Goal: Task Accomplishment & Management: Manage account settings

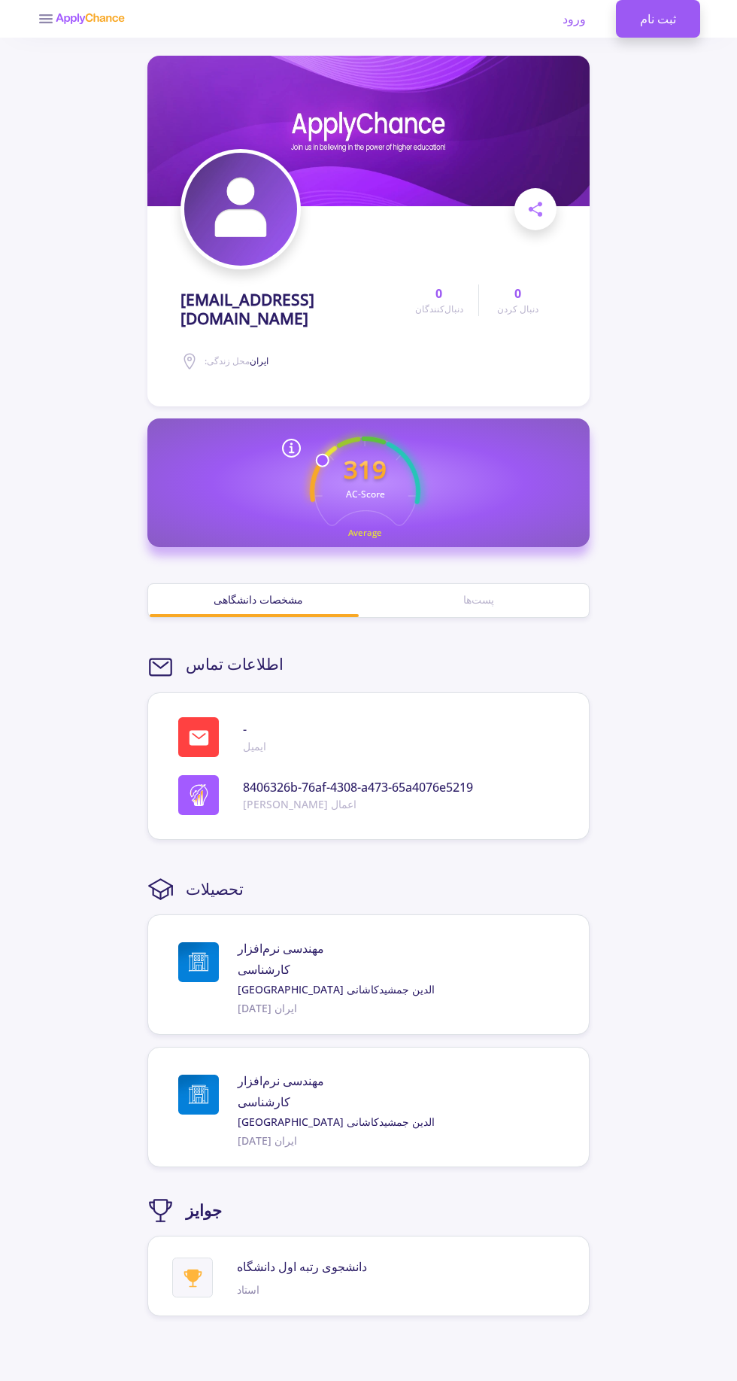
click at [293, 257] on div at bounding box center [369, 209] width 376 height 120
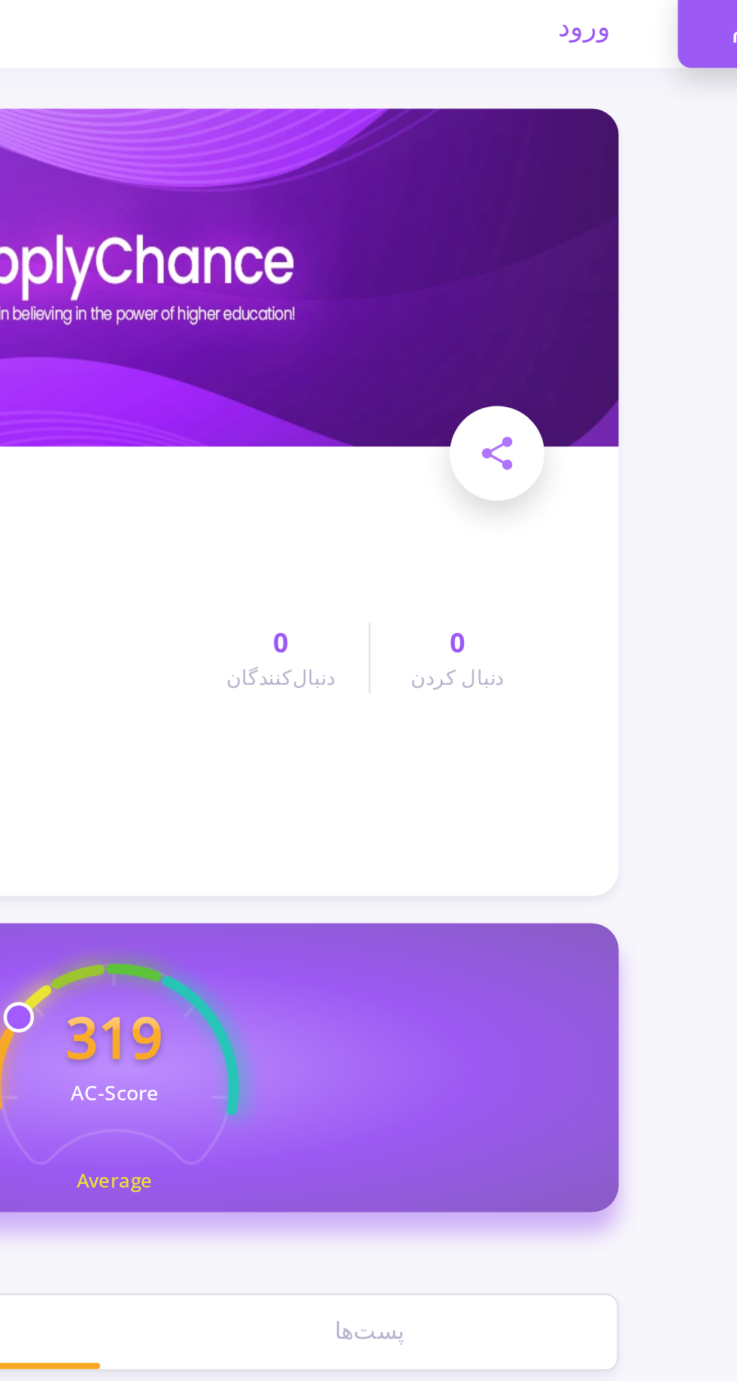
click at [495, 144] on img at bounding box center [368, 131] width 442 height 150
click at [368, 488] on text "AC-Score" at bounding box center [364, 494] width 39 height 13
click at [361, 488] on text "AC-Score" at bounding box center [364, 494] width 39 height 13
click at [318, 457] on icon "319 AC-Score Average" at bounding box center [365, 491] width 111 height 111
click at [333, 436] on icon "319 AC-Score Average" at bounding box center [365, 491] width 111 height 111
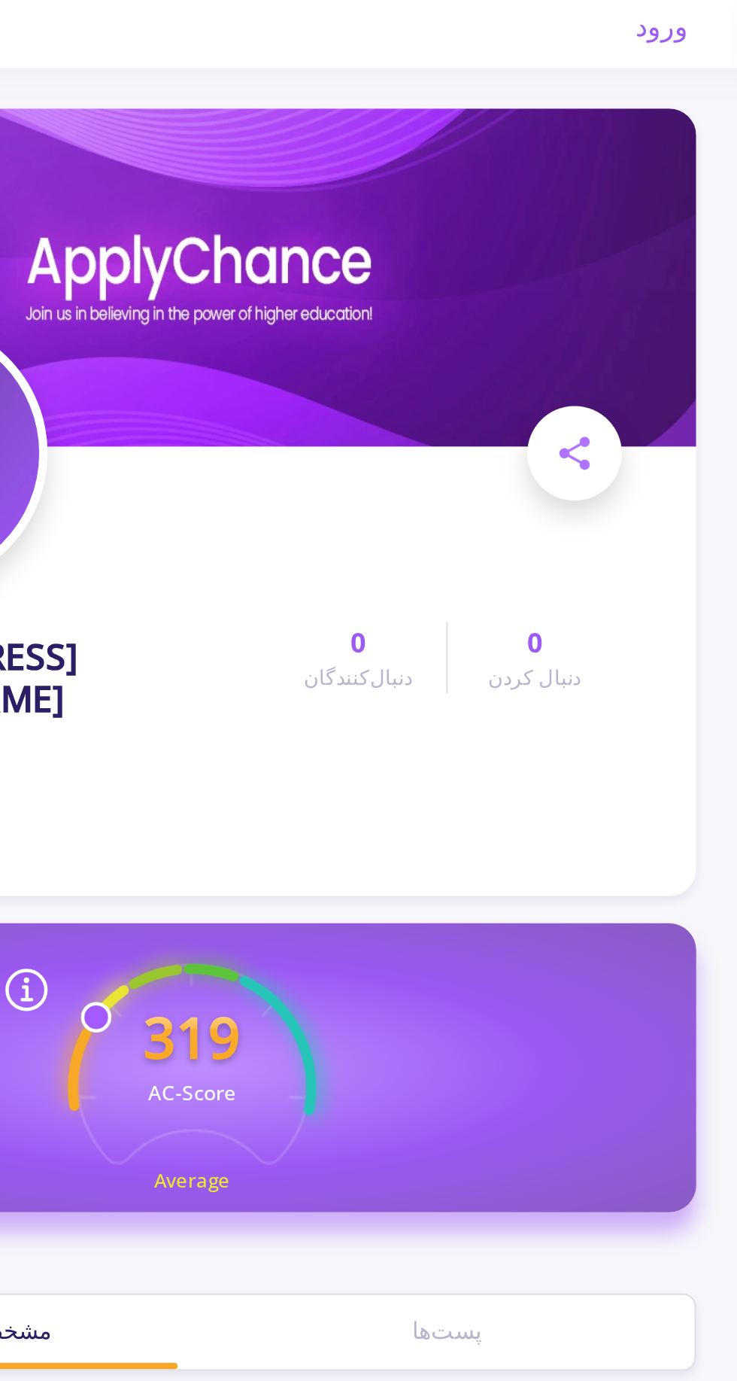
click at [543, 190] on span at bounding box center [536, 209] width 42 height 42
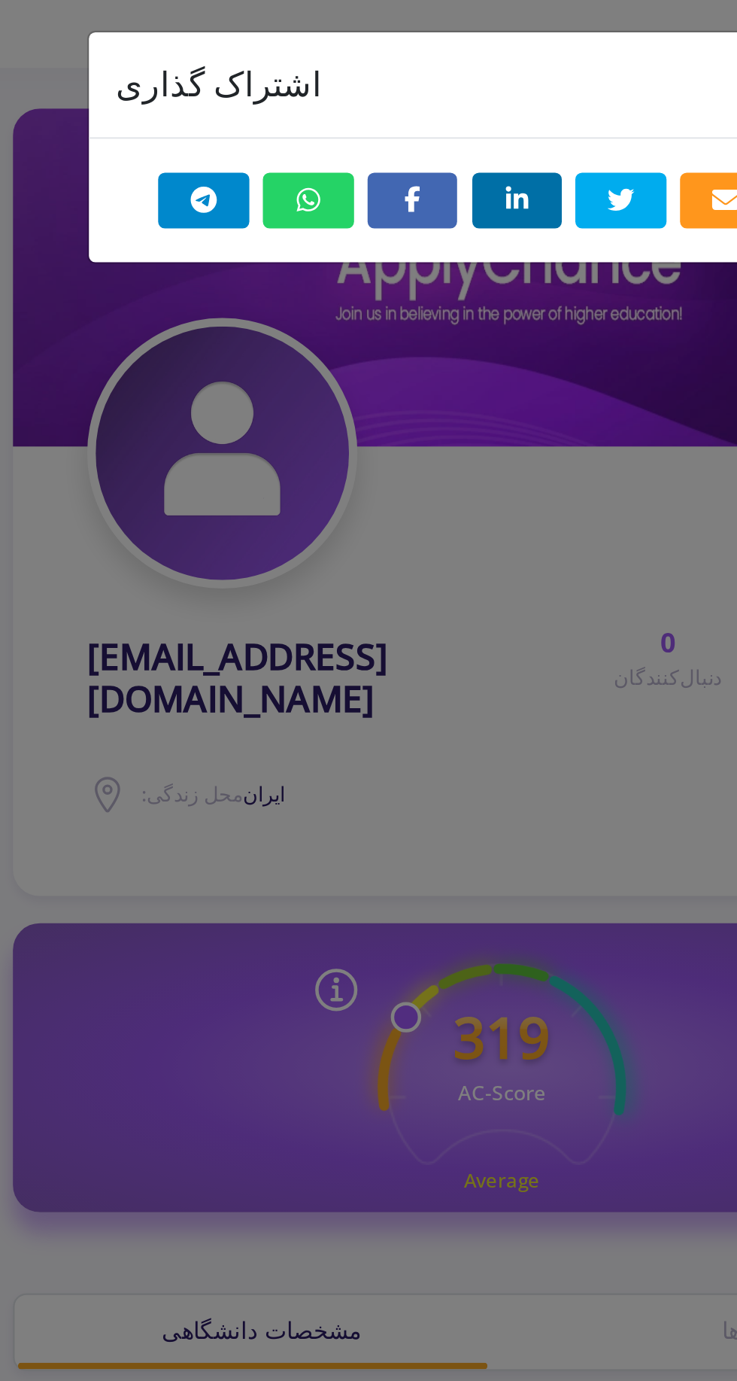
click at [278, 99] on icon "اشتراک گذاری در واتس اپ" at bounding box center [279, 96] width 15 height 12
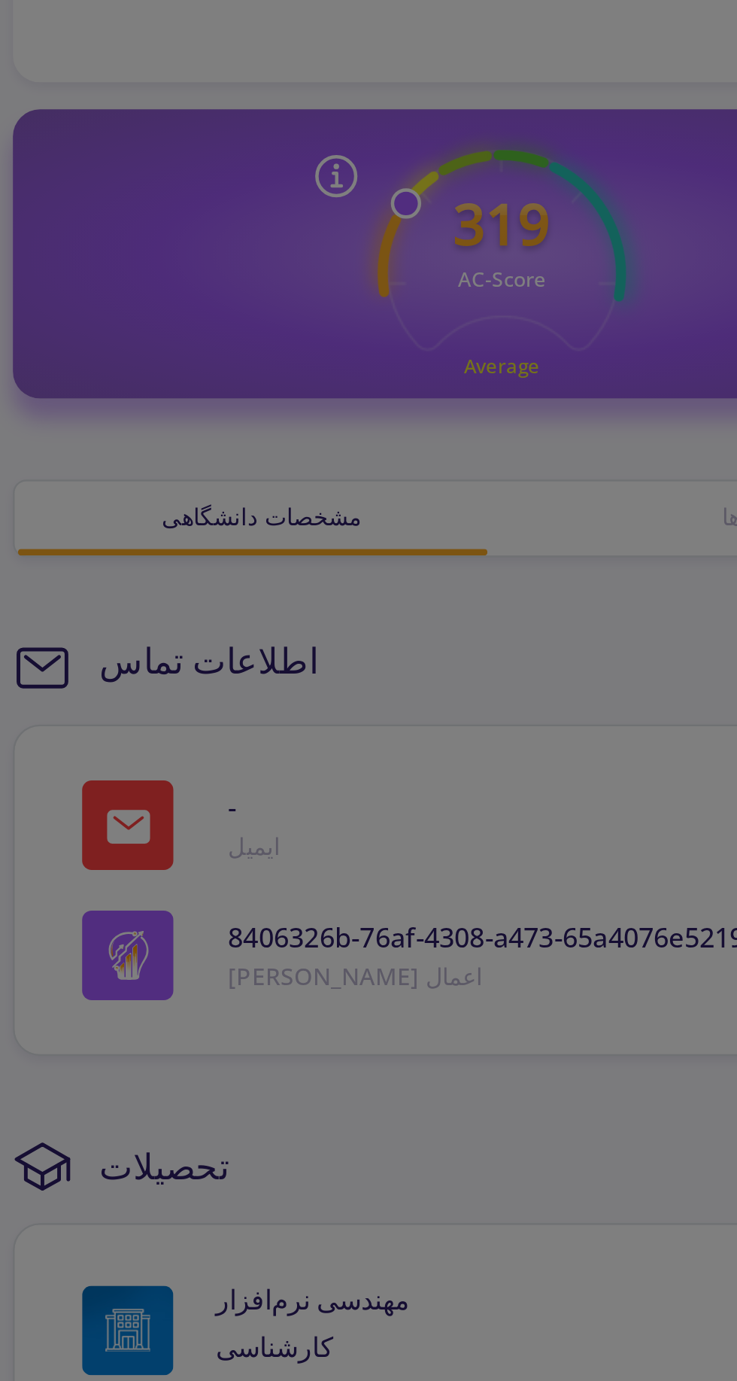
click at [246, 633] on div "اشتراک گذاری ×" at bounding box center [368, 690] width 737 height 1381
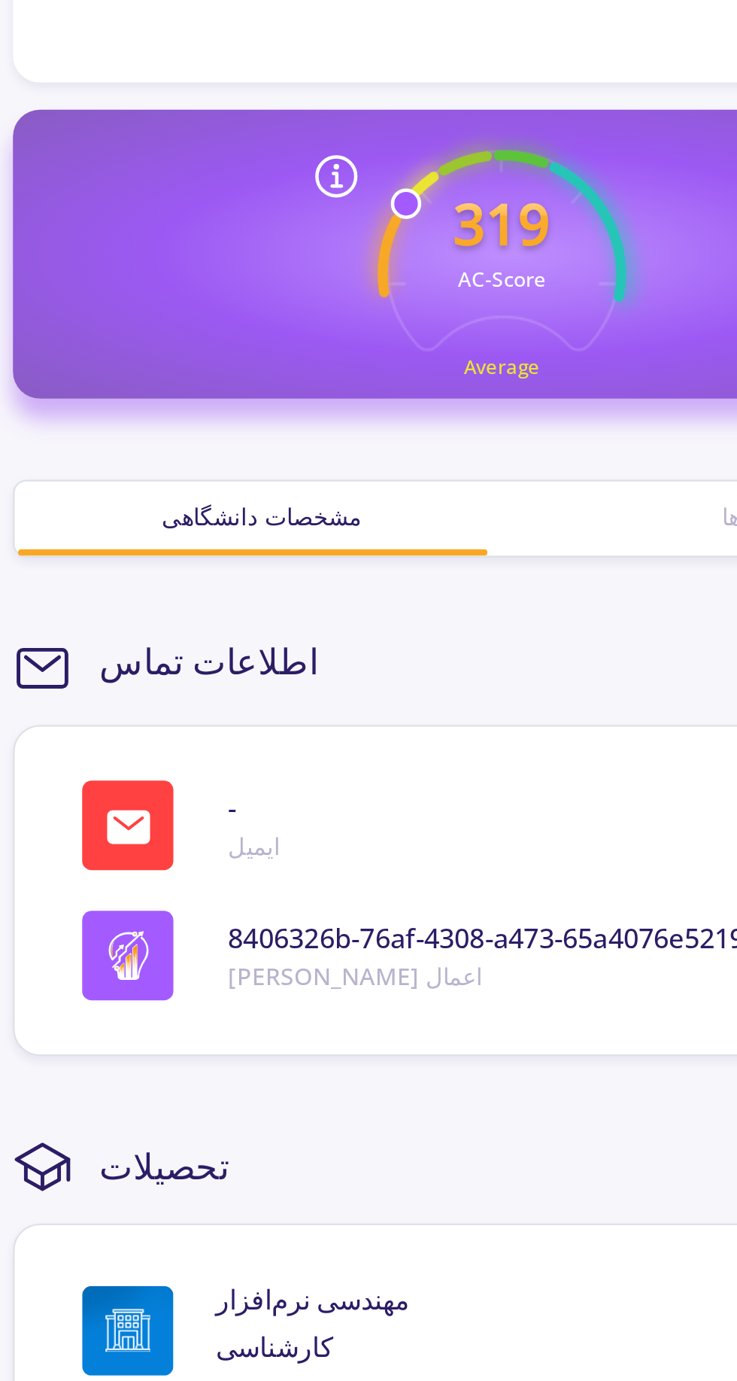
click at [271, 592] on font "مشخصات دانشگاهی" at bounding box center [259, 599] width 90 height 14
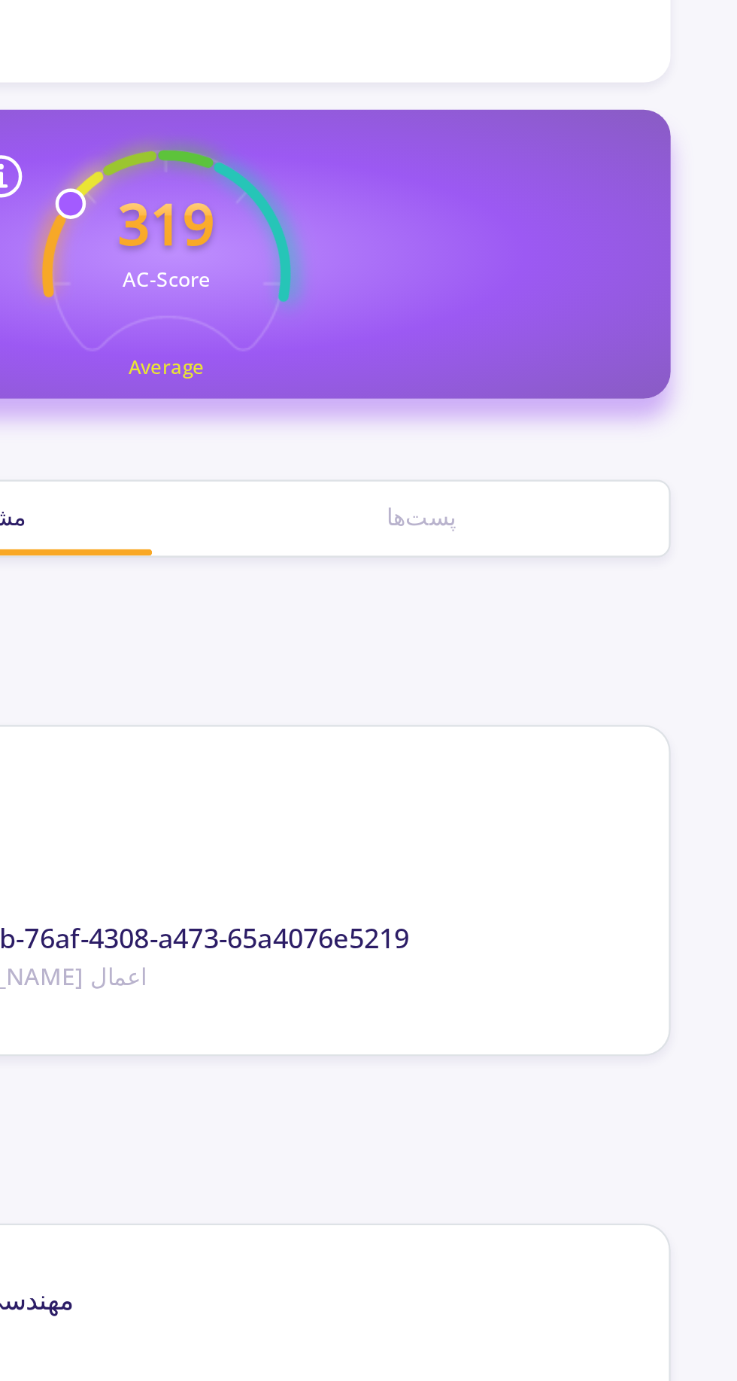
click at [491, 584] on div "پست‌ها" at bounding box center [479, 600] width 220 height 33
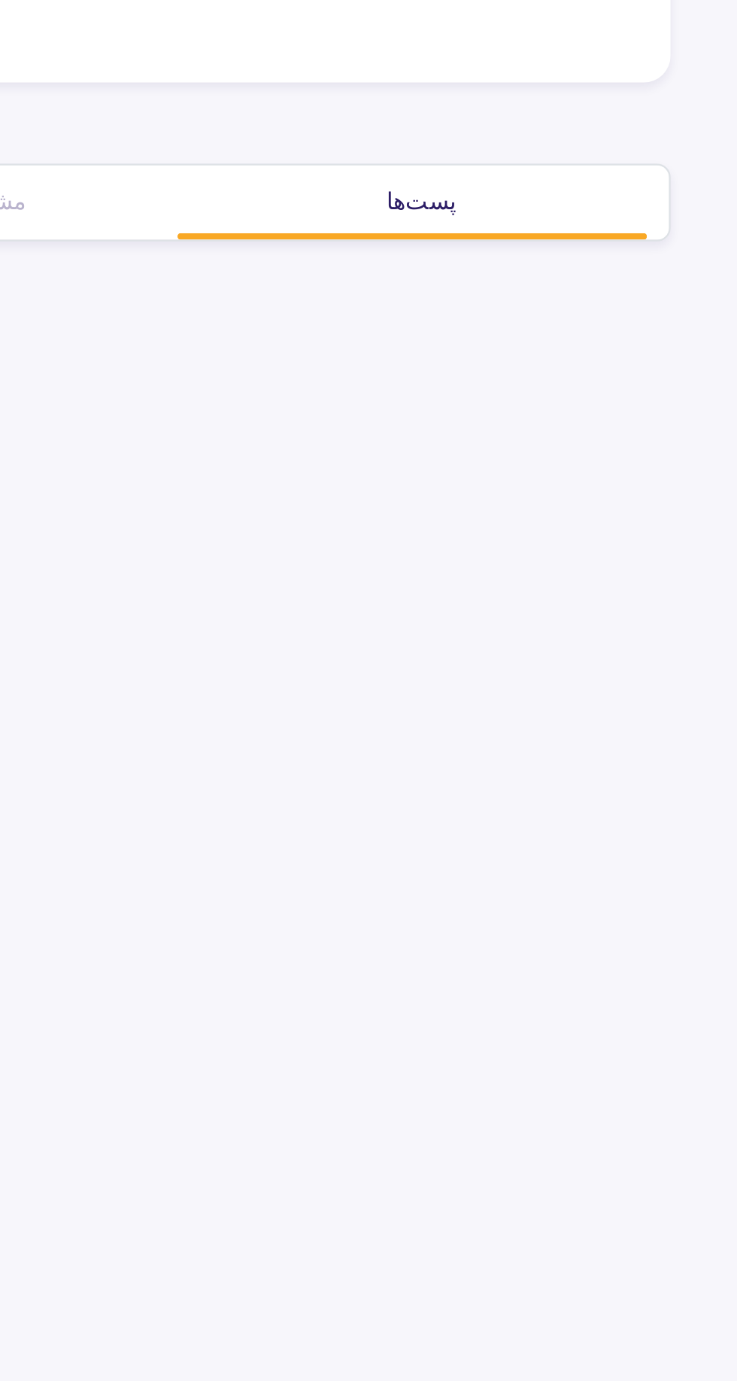
click at [492, 569] on section "aranshayan@gmail.com محل زندگی: ایران 0 دنبال‌کنندگان 0 دنبال کردن اشتراک گذاری…" at bounding box center [368, 746] width 442 height 1381
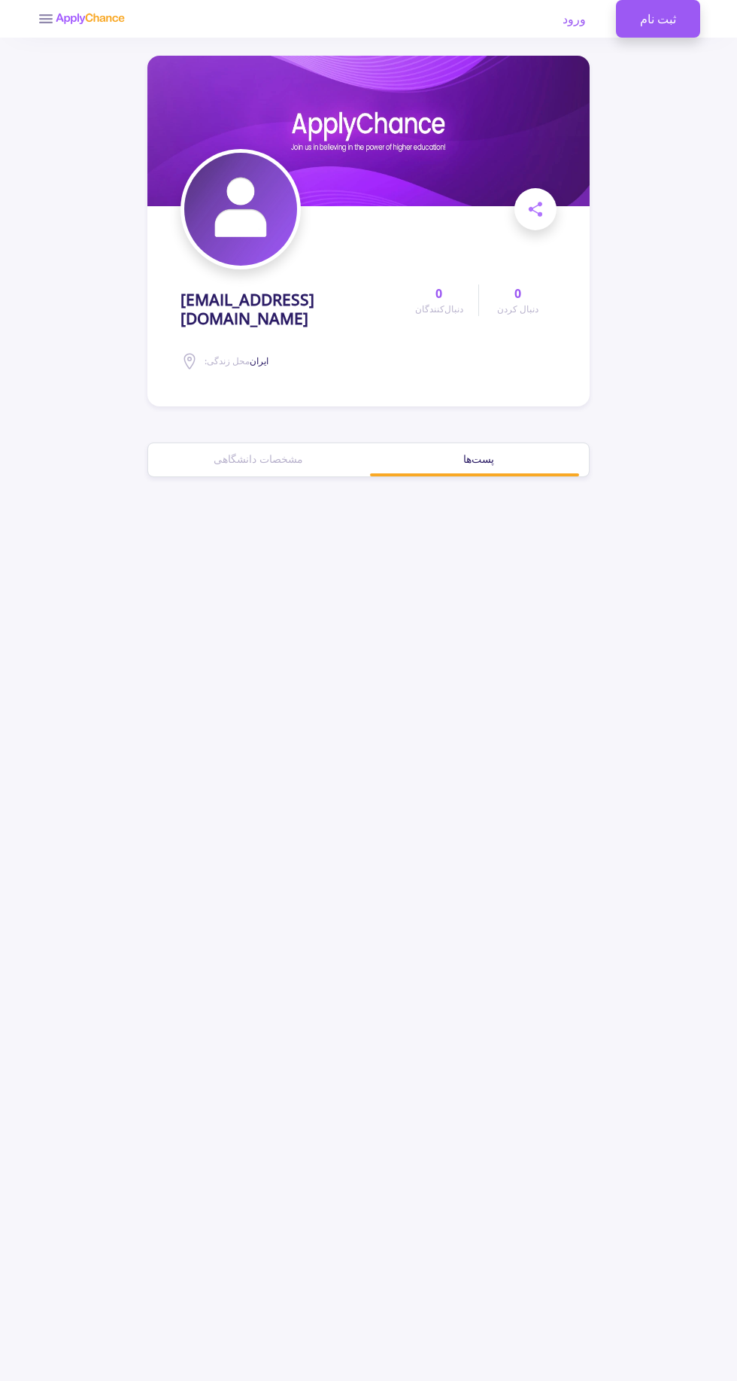
click at [91, 23] on img at bounding box center [90, 19] width 70 height 12
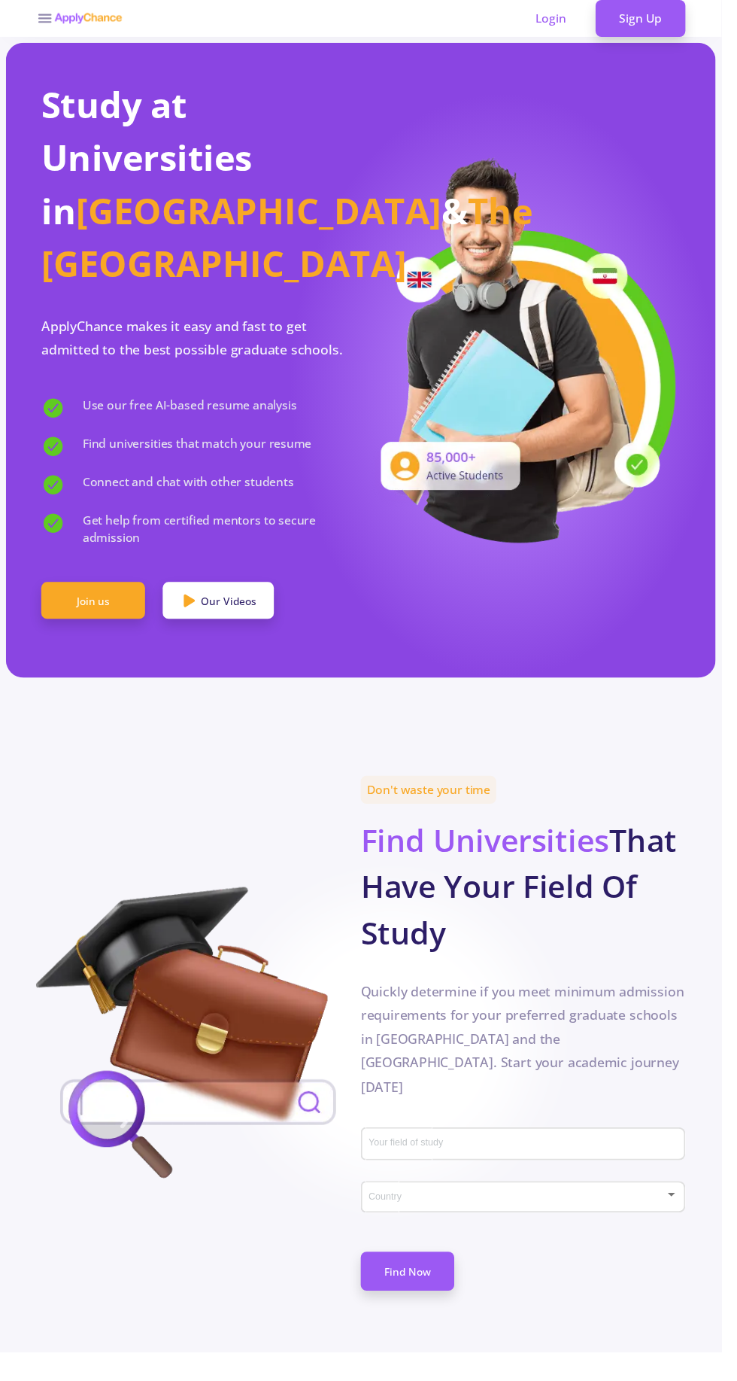
click at [589, 36] on link "Login" at bounding box center [563, 19] width 80 height 38
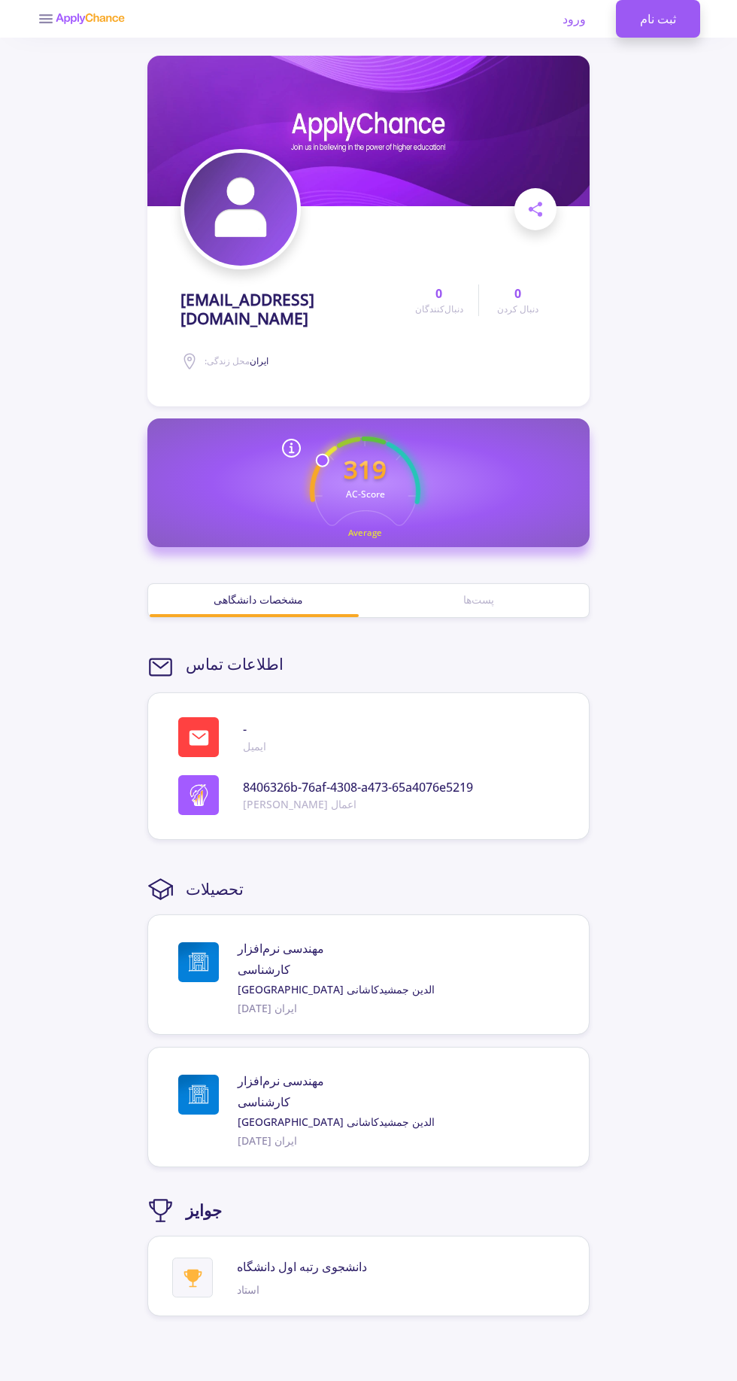
click at [360, 465] on text "319" at bounding box center [365, 469] width 43 height 34
click at [503, 591] on div "پست‌ها" at bounding box center [479, 599] width 220 height 16
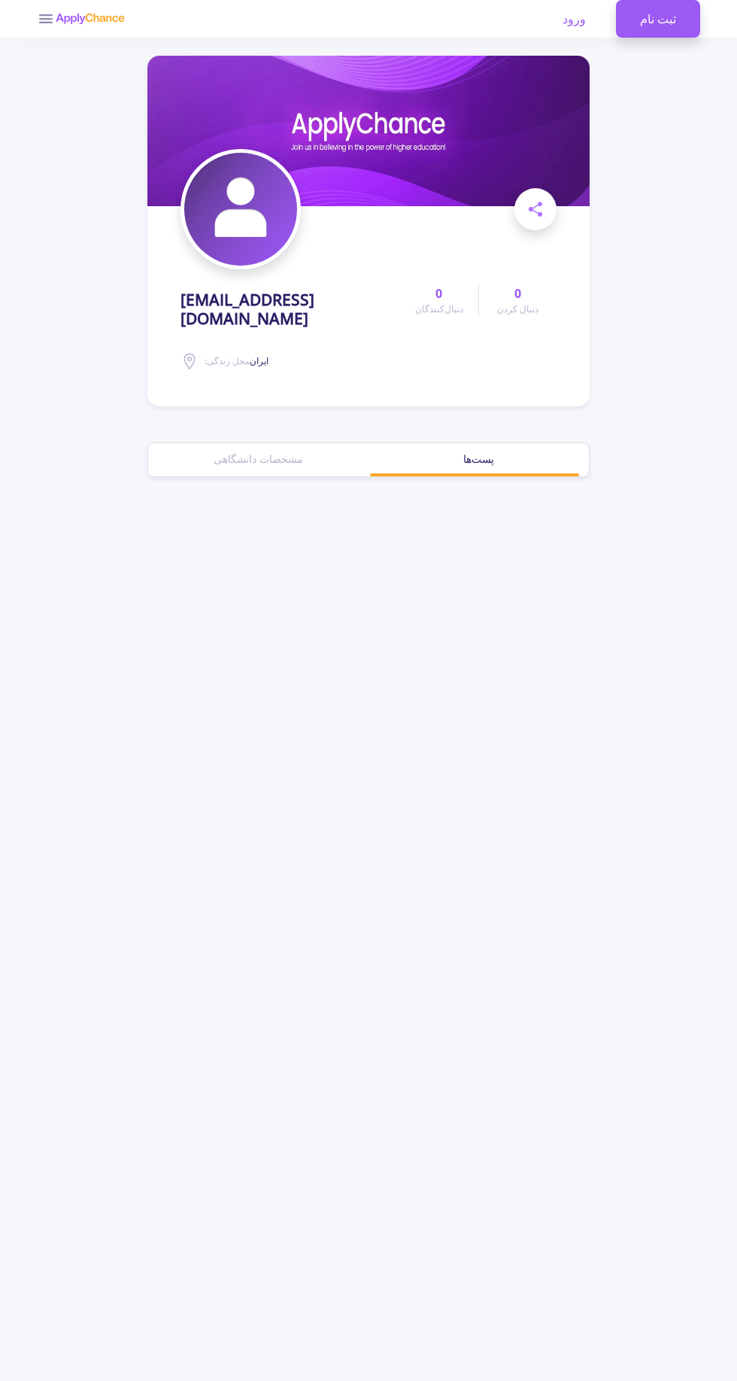
click at [567, 36] on link "ورود" at bounding box center [574, 19] width 71 height 38
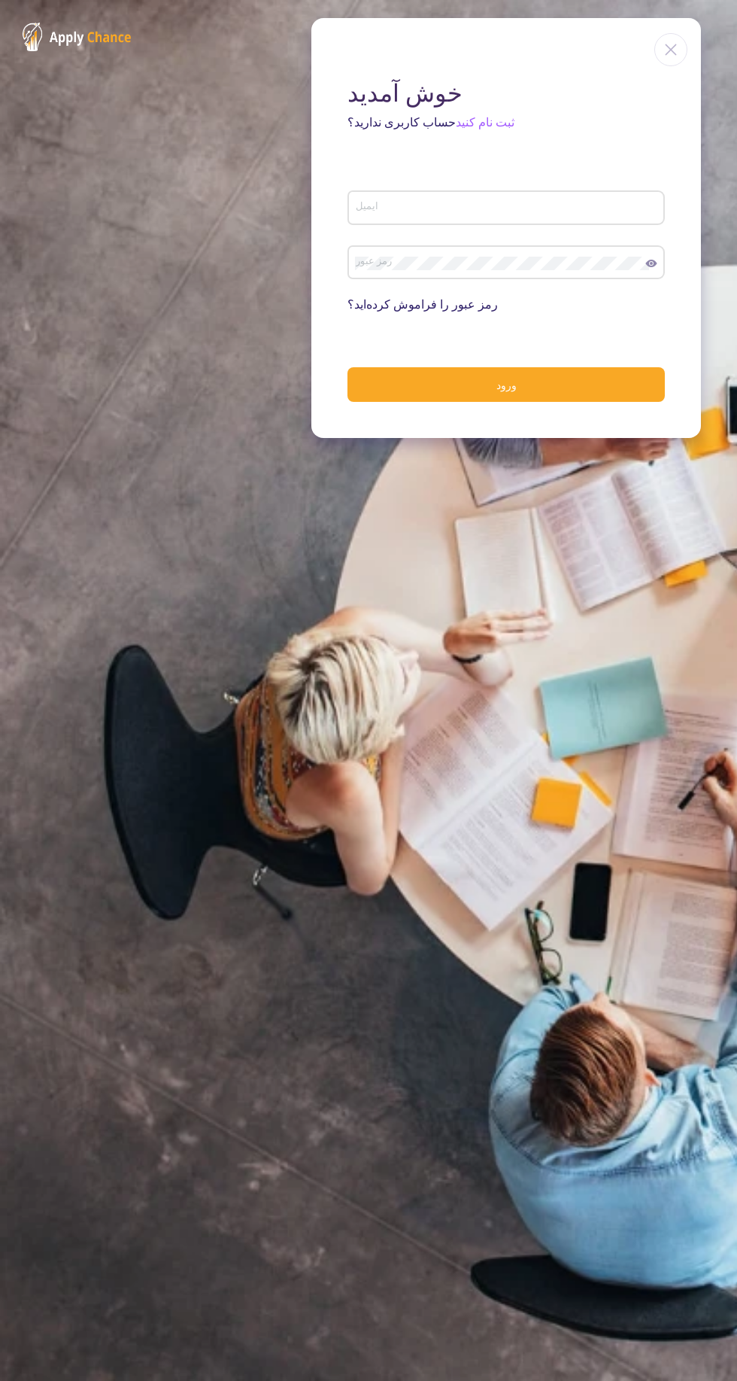
click at [494, 205] on input "ایمیل" at bounding box center [508, 209] width 307 height 14
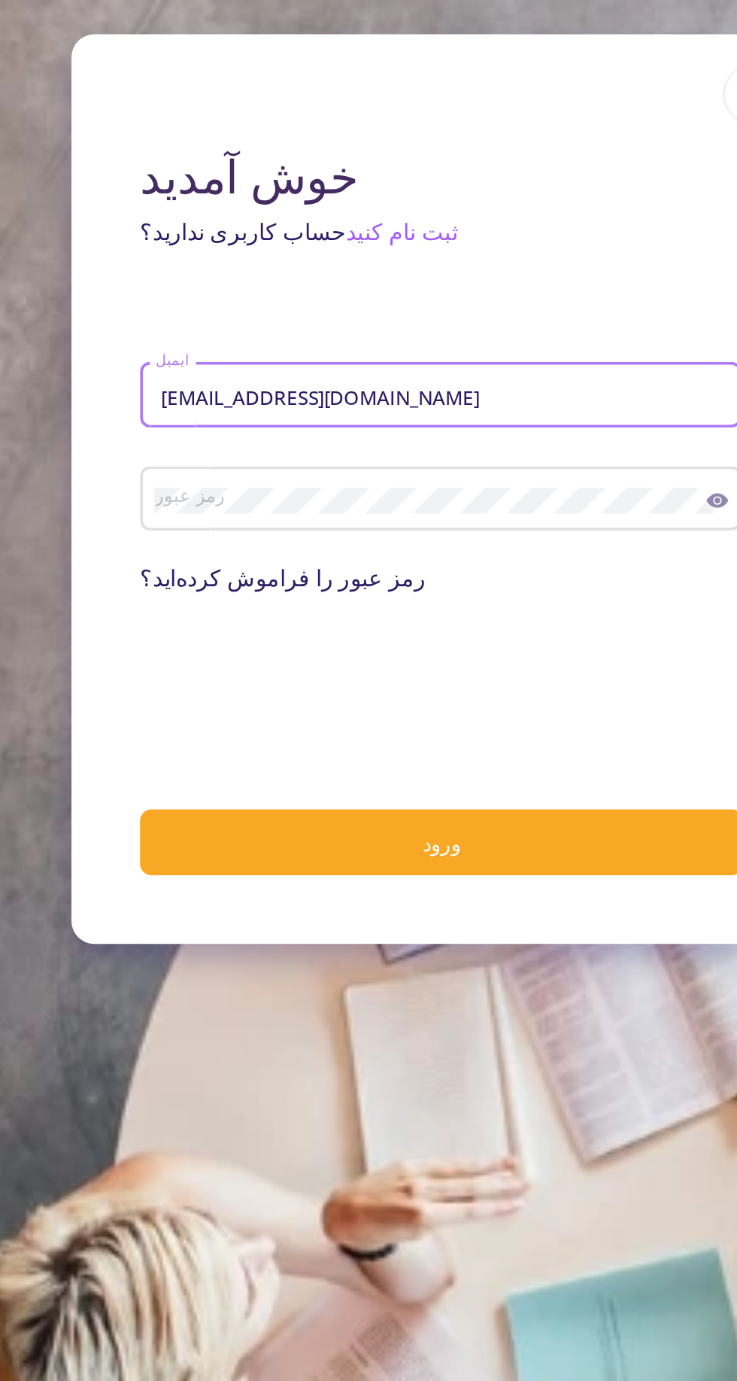
click at [441, 205] on input "arshanirajeyan7@gmail.com" at bounding box center [508, 209] width 307 height 14
type input "arshanirajeyan@gmail.com"
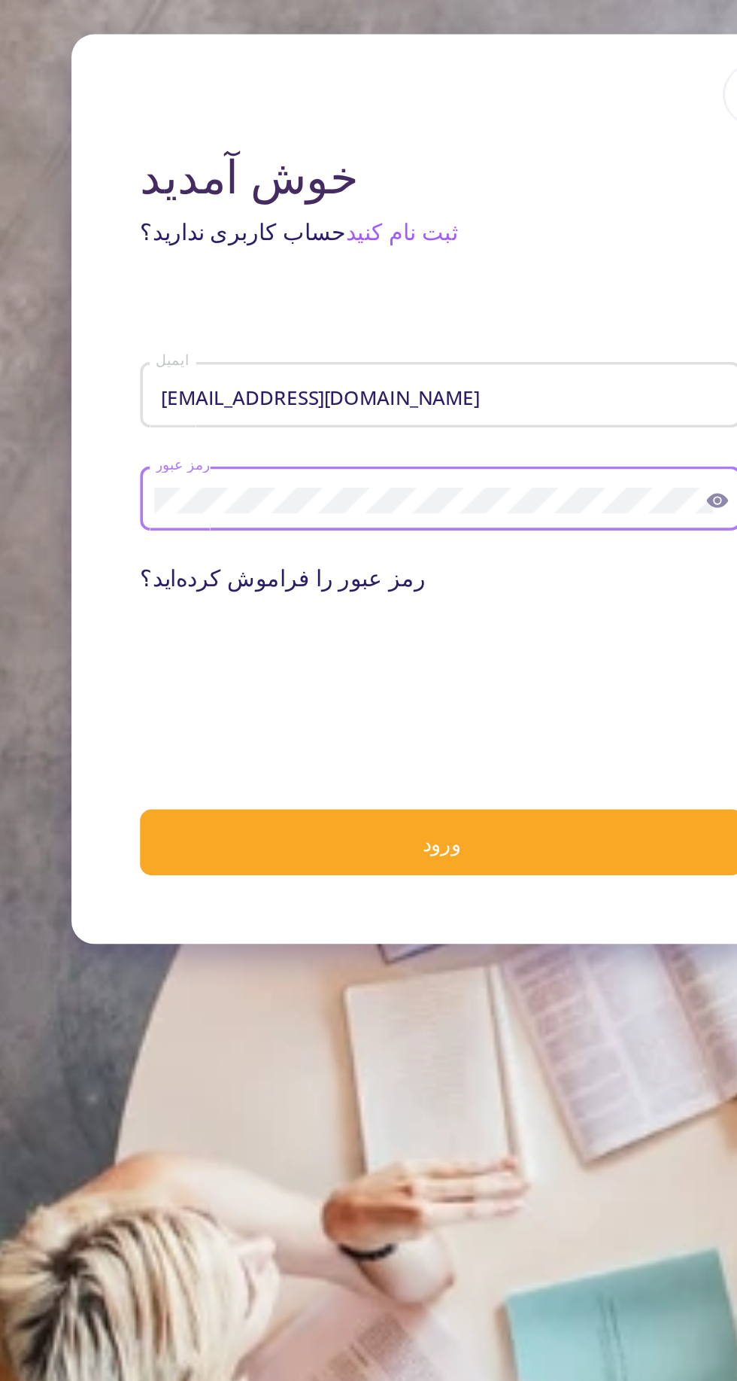
click at [654, 265] on icon at bounding box center [651, 264] width 11 height 8
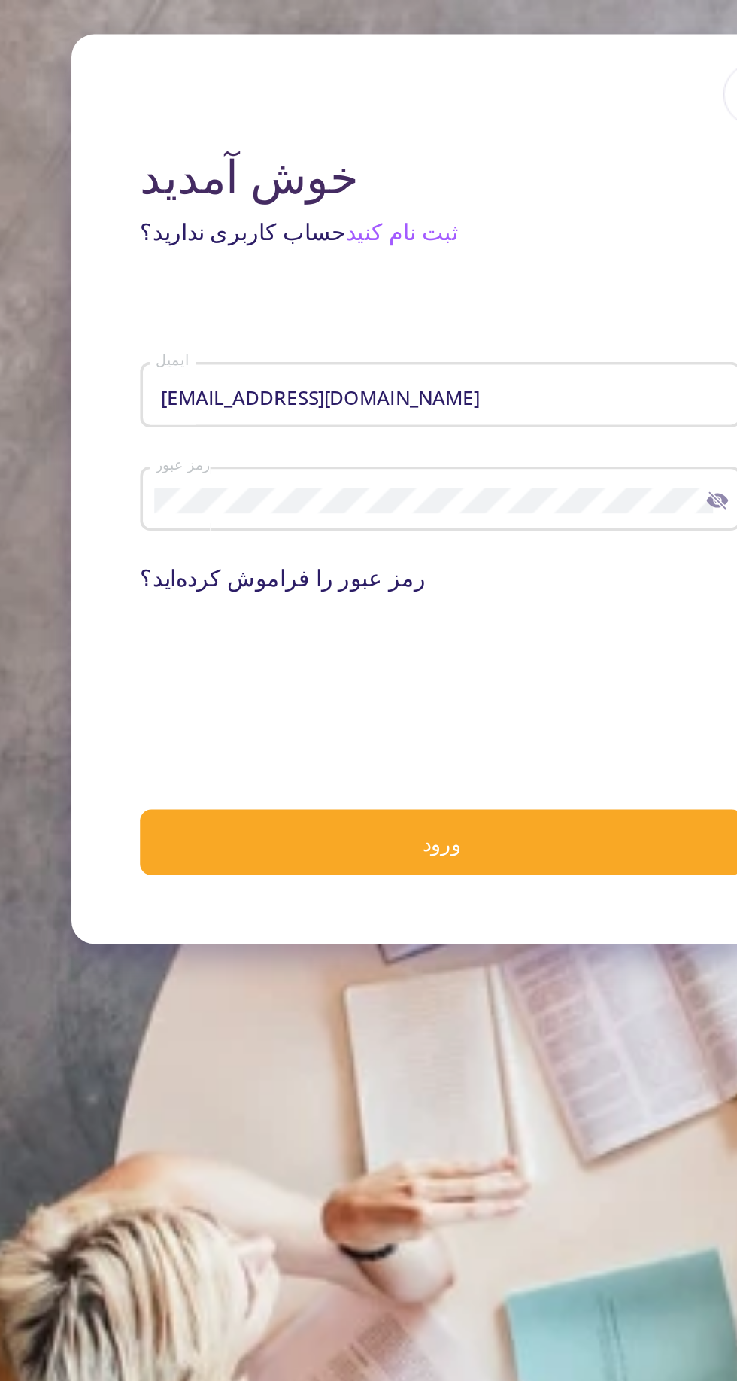
click at [549, 447] on button "ورود" at bounding box center [507, 443] width 318 height 35
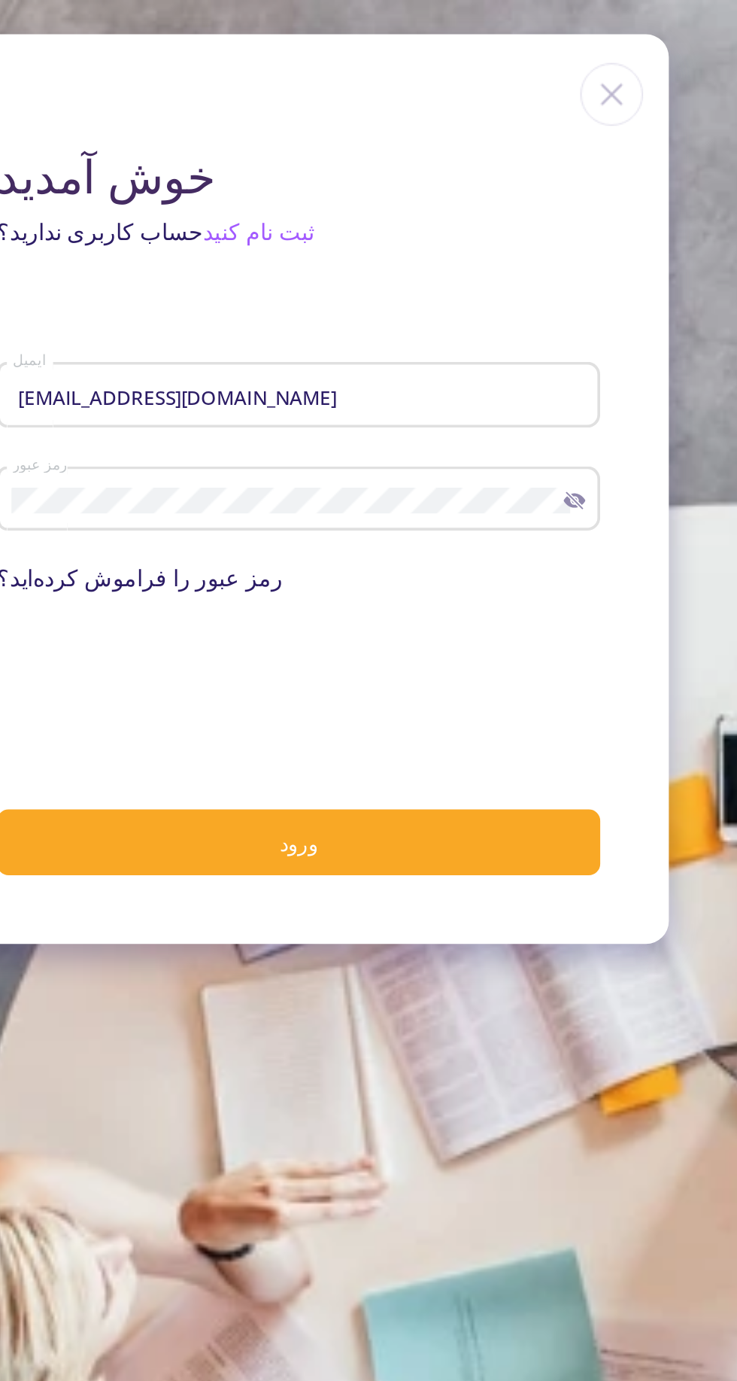
click at [463, 506] on div "خوش آمدید حساب کاربری ندارید؟ ثبت نام کنید arshanirajeyan@gmail.com ایمیل رمز ع…" at bounding box center [507, 699] width 390 height 1363
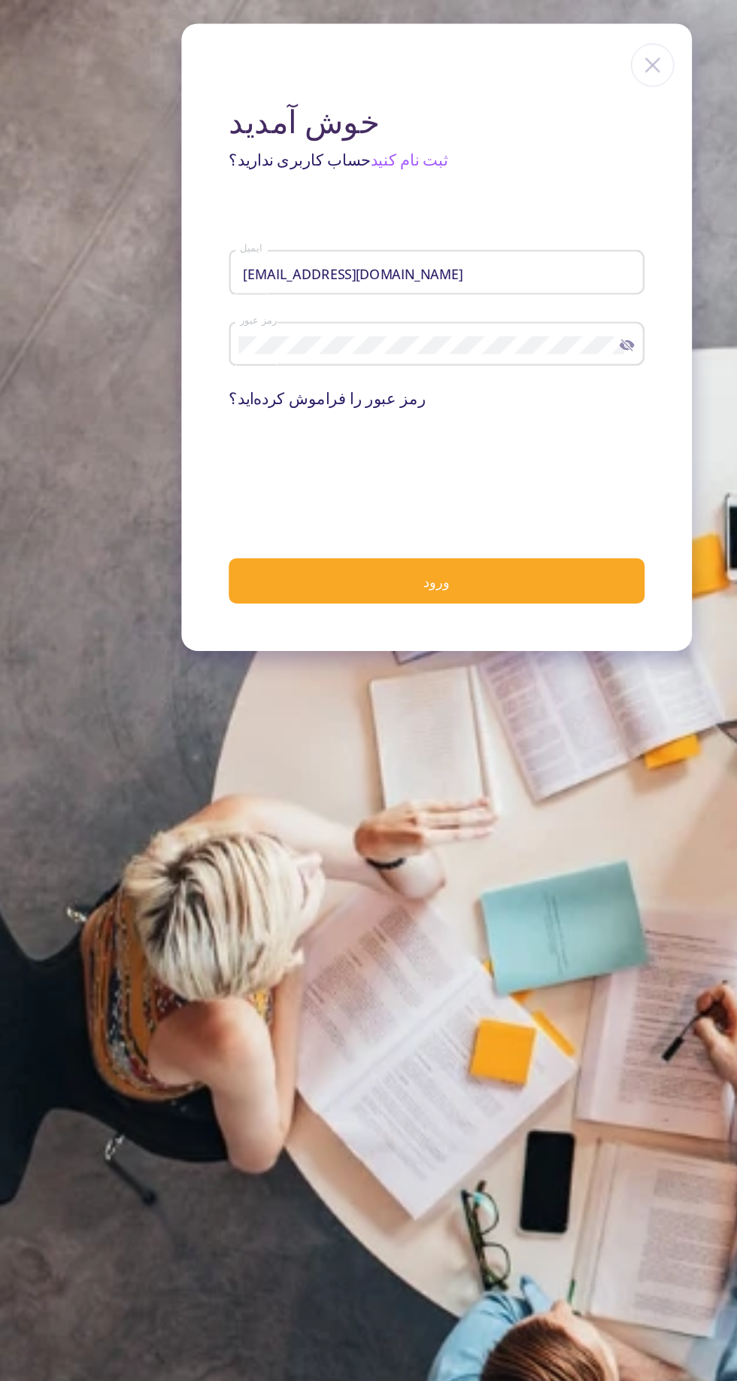
click at [530, 461] on button "ورود" at bounding box center [507, 443] width 318 height 35
click at [543, 428] on button "ورود" at bounding box center [507, 443] width 318 height 35
